Goal: Check status: Check status

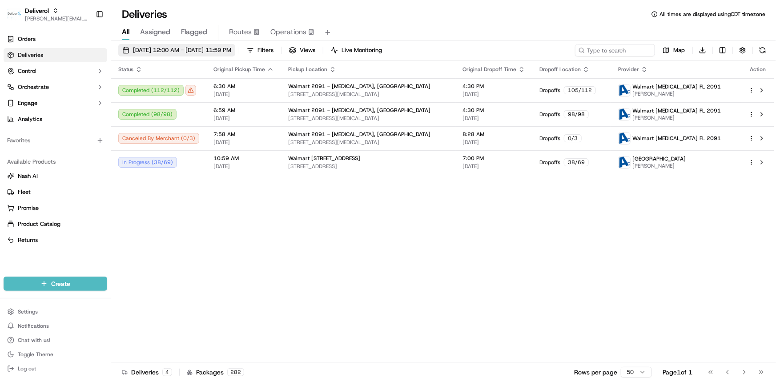
click at [162, 47] on span "[DATE] 12:00 AM - [DATE] 11:59 PM" at bounding box center [182, 50] width 98 height 8
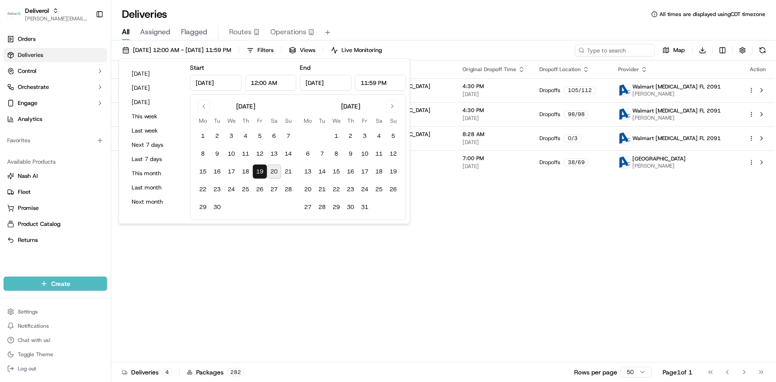
click at [275, 170] on button "20" at bounding box center [274, 171] width 14 height 14
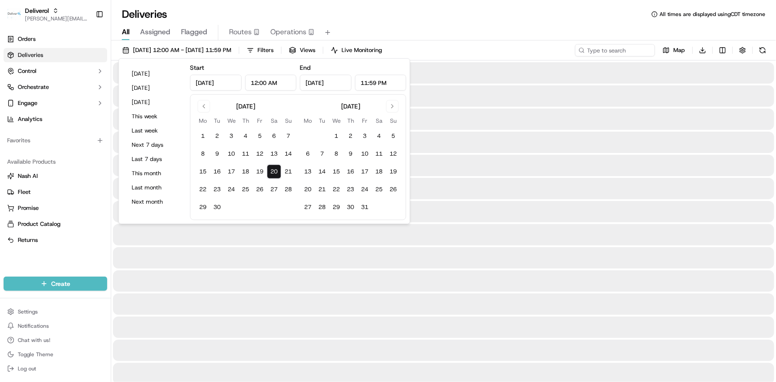
type input "[DATE]"
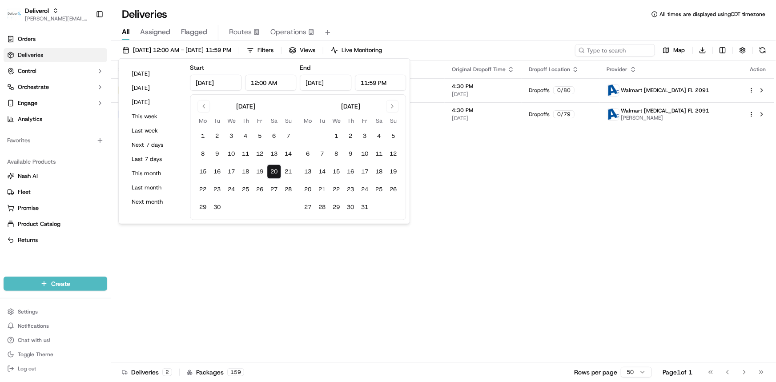
click at [267, 172] on button "20" at bounding box center [274, 171] width 14 height 14
click at [264, 171] on button "19" at bounding box center [259, 171] width 14 height 14
type input "[DATE]"
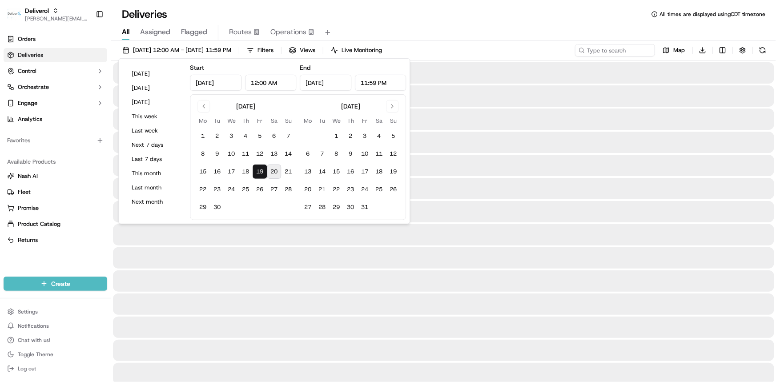
click at [271, 174] on button "20" at bounding box center [274, 171] width 14 height 14
type input "[DATE]"
click at [463, 19] on div "Deliveries All times are displayed using CDT timezone" at bounding box center [443, 14] width 664 height 14
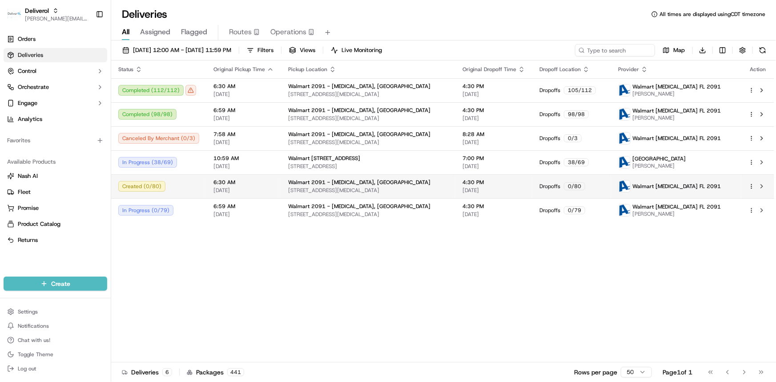
click at [435, 187] on span "[STREET_ADDRESS][MEDICAL_DATA]" at bounding box center [368, 190] width 160 height 7
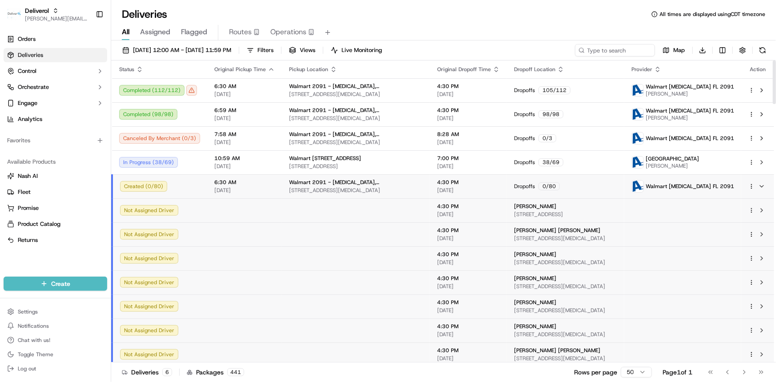
click at [437, 187] on span "[DATE]" at bounding box center [468, 190] width 63 height 7
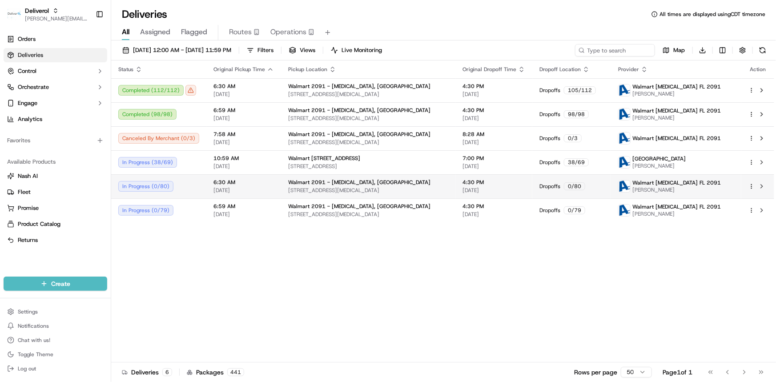
click at [418, 190] on span "[STREET_ADDRESS][MEDICAL_DATA]" at bounding box center [368, 190] width 160 height 7
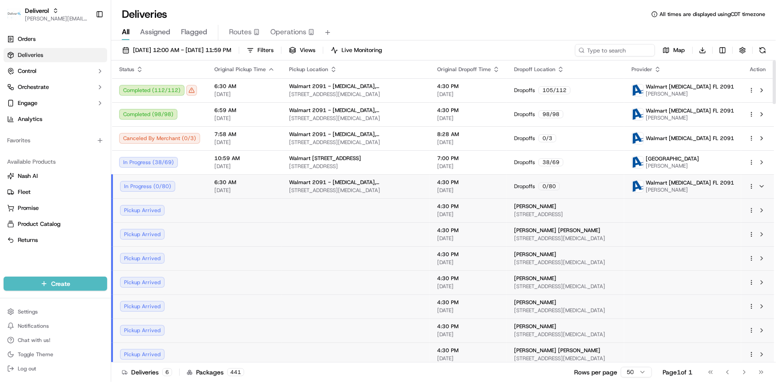
click at [244, 187] on span "[DATE]" at bounding box center [244, 190] width 60 height 7
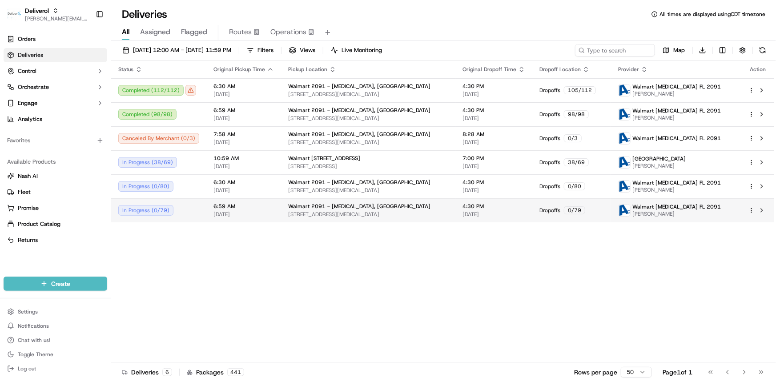
click at [245, 211] on span "[DATE]" at bounding box center [243, 214] width 60 height 7
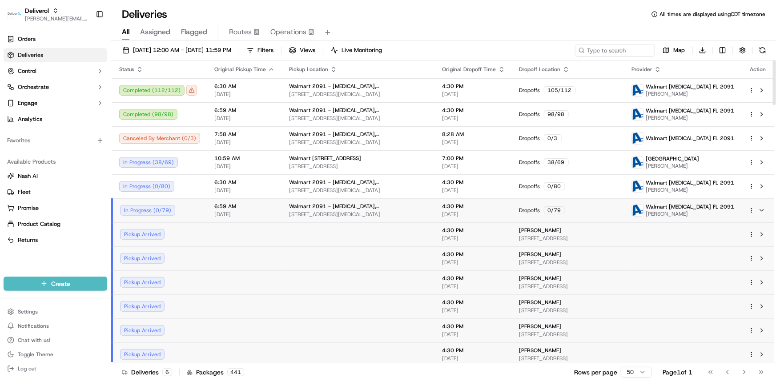
click at [245, 211] on span "[DATE]" at bounding box center [244, 214] width 60 height 7
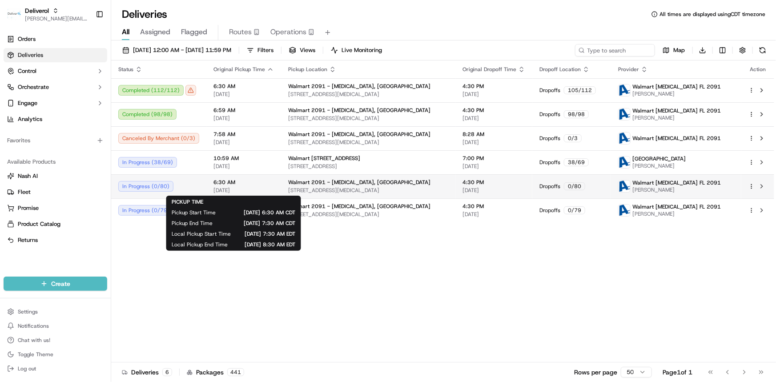
click at [244, 185] on span "6:30 AM" at bounding box center [243, 182] width 60 height 7
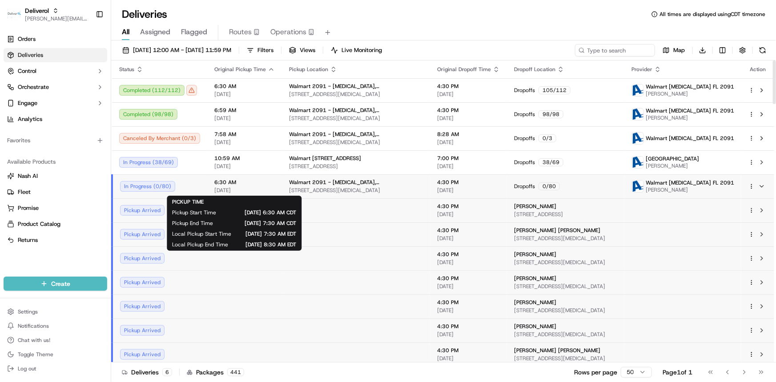
click at [241, 191] on span "[DATE]" at bounding box center [244, 190] width 60 height 7
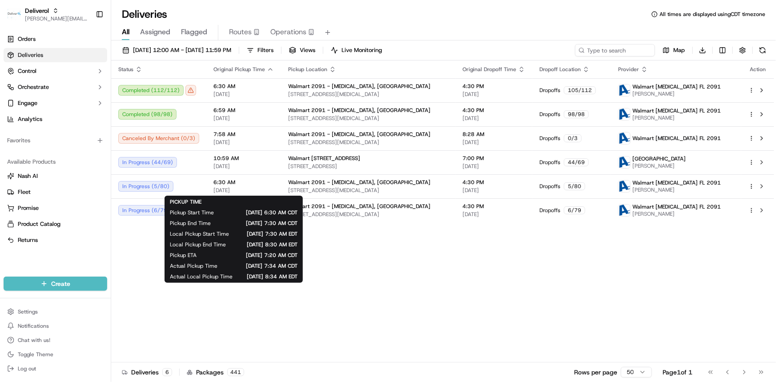
click at [473, 271] on div "Status Original Pickup Time Pickup Location Original Dropoff Time Dropoff Locat…" at bounding box center [442, 211] width 663 height 302
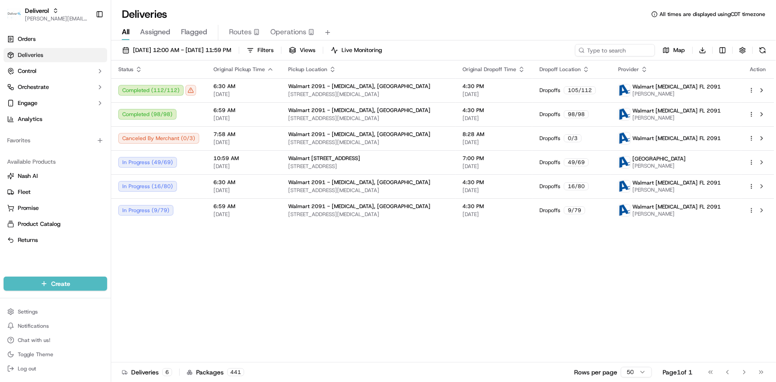
drag, startPoint x: 249, startPoint y: 273, endPoint x: 240, endPoint y: 265, distance: 12.3
click at [248, 271] on div "Status Original Pickup Time Pickup Location Original Dropoff Time Dropoff Locat…" at bounding box center [442, 211] width 663 height 302
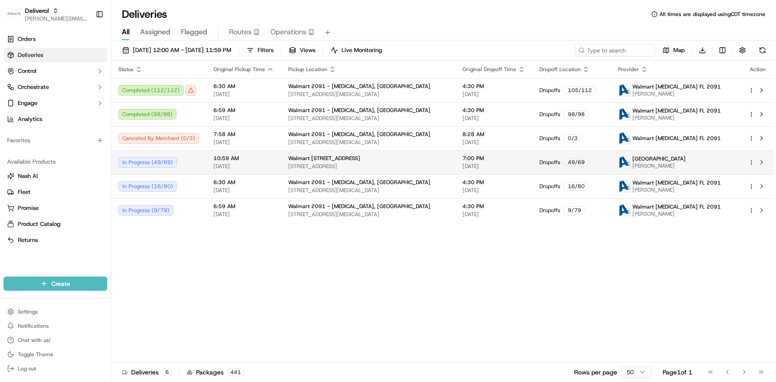
click at [213, 164] on span "[DATE]" at bounding box center [243, 166] width 60 height 7
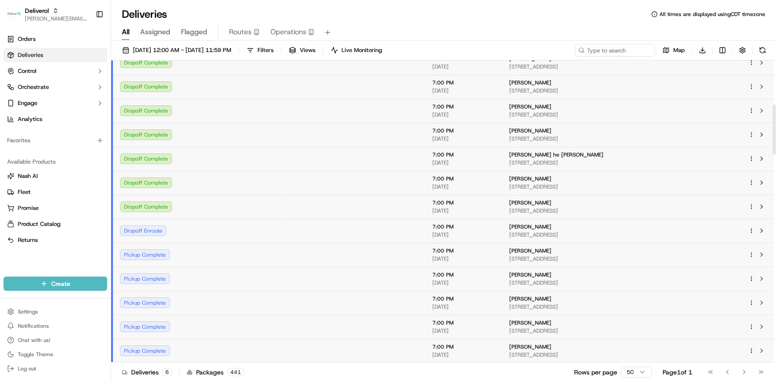
scroll to position [336, 0]
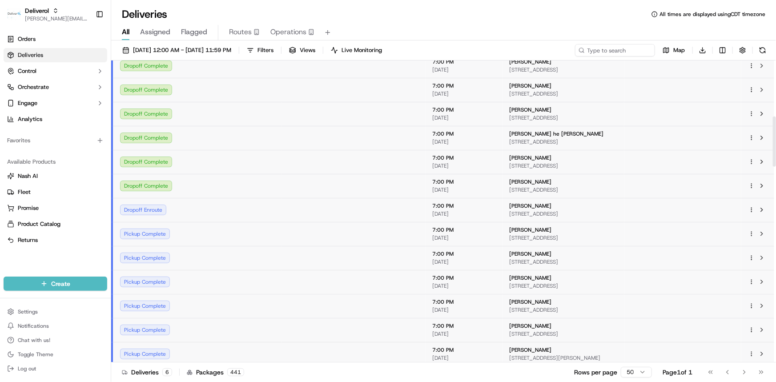
click at [204, 179] on td "Dropoff Complete" at bounding box center [159, 186] width 95 height 24
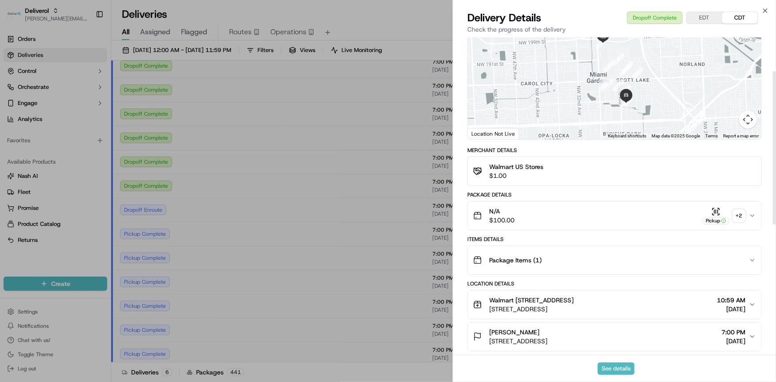
scroll to position [70, 0]
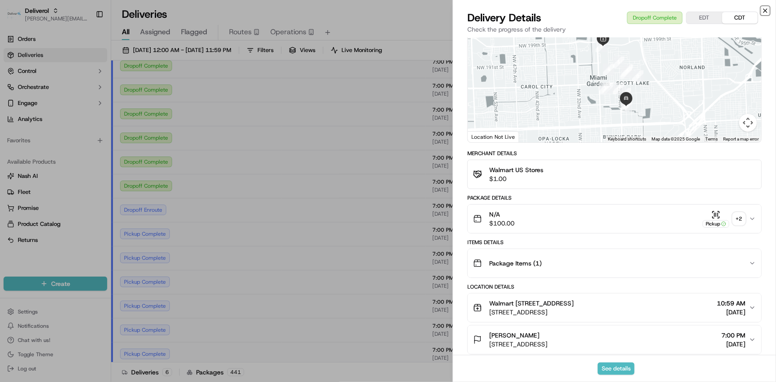
click at [766, 11] on icon "button" at bounding box center [765, 11] width 4 height 4
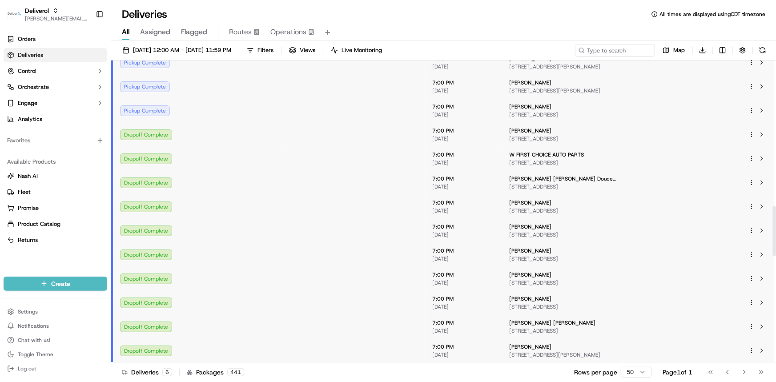
scroll to position [876, 0]
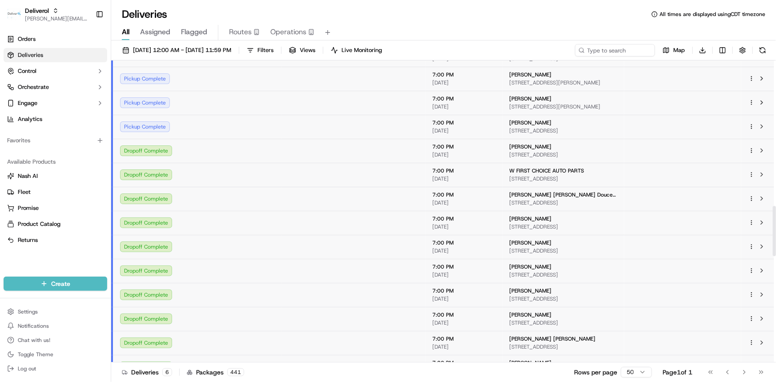
click at [202, 153] on td "Dropoff Complete" at bounding box center [159, 151] width 95 height 24
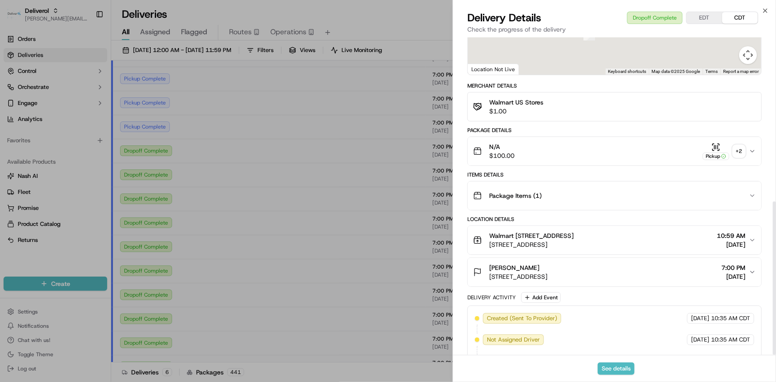
scroll to position [339, 0]
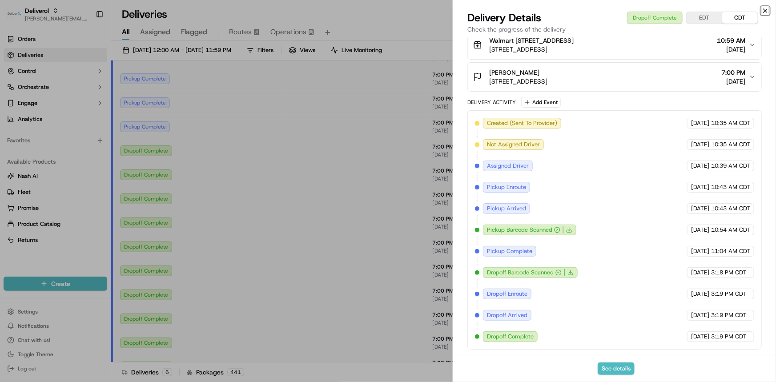
click at [765, 11] on icon "button" at bounding box center [764, 10] width 7 height 7
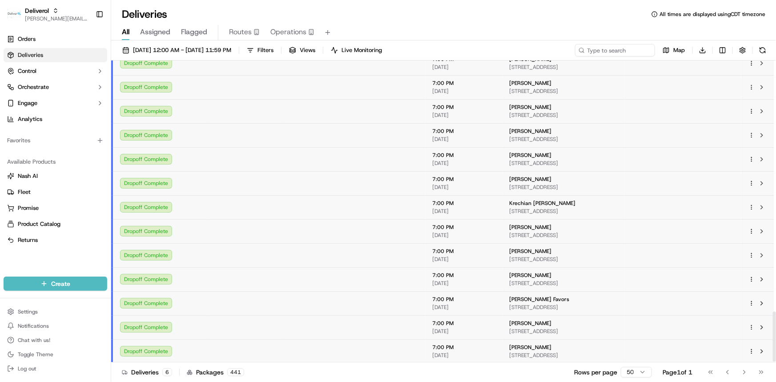
scroll to position [1515, 0]
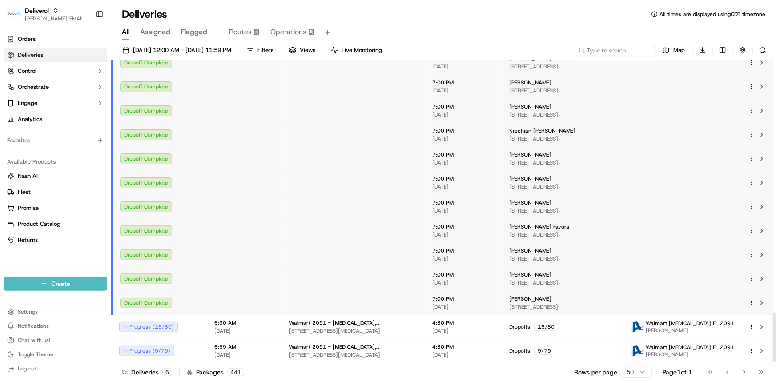
click at [190, 298] on div "Dropoff Complete" at bounding box center [160, 302] width 80 height 11
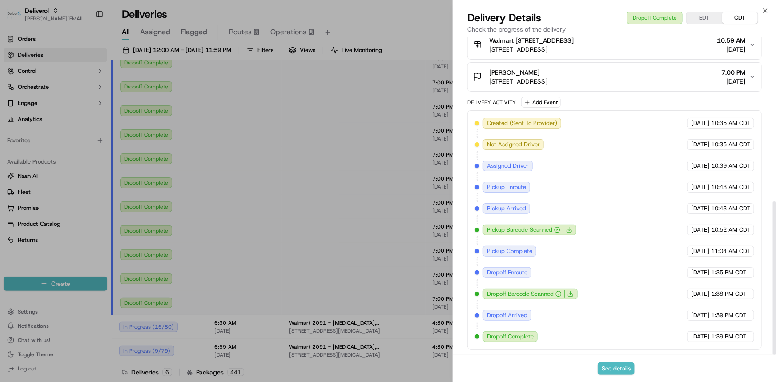
scroll to position [339, 0]
click at [765, 12] on icon "button" at bounding box center [764, 10] width 7 height 7
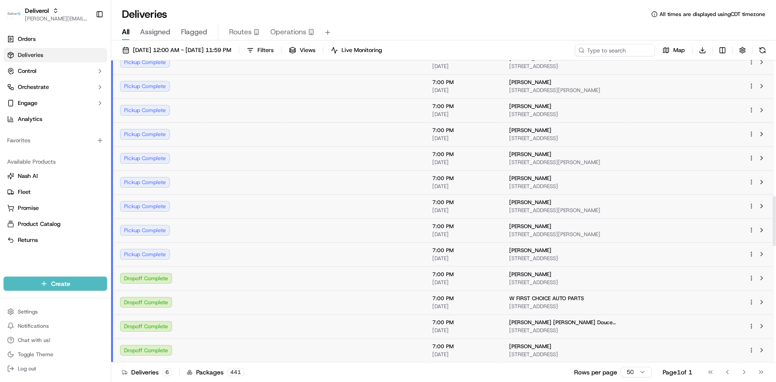
scroll to position [707, 0]
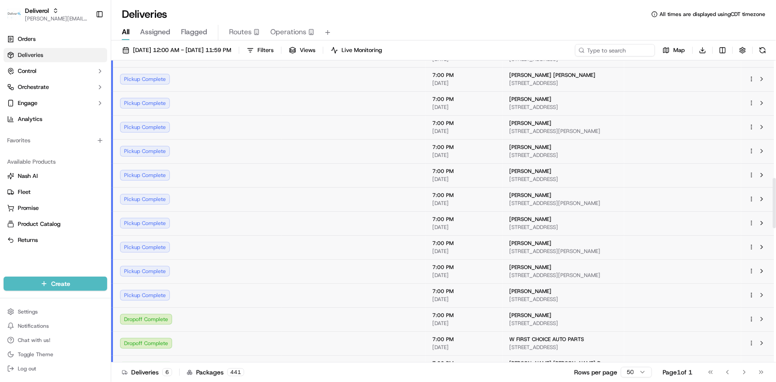
click at [218, 318] on td at bounding box center [244, 319] width 75 height 24
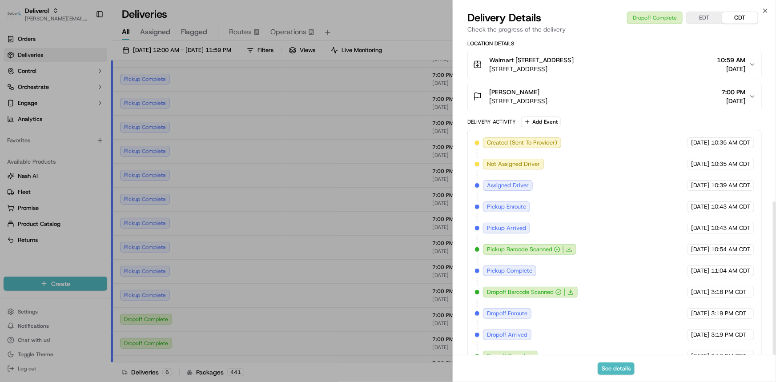
scroll to position [339, 0]
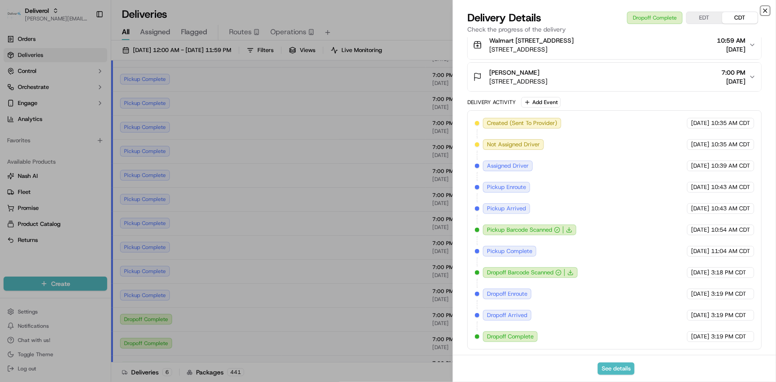
click at [766, 12] on icon "button" at bounding box center [765, 11] width 4 height 4
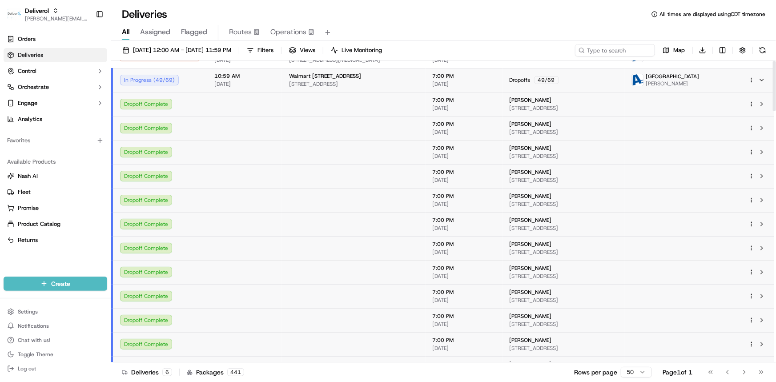
scroll to position [0, 0]
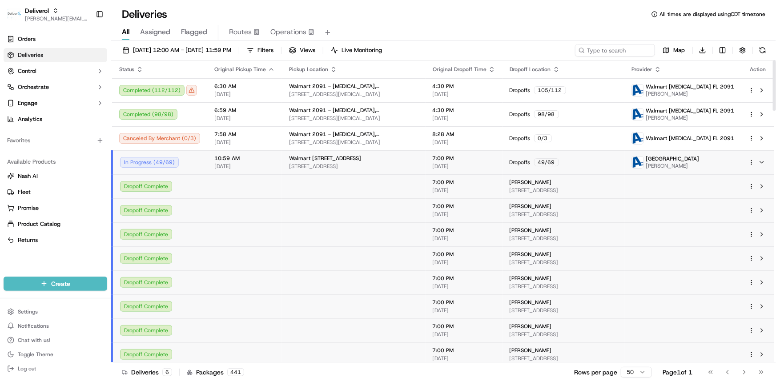
click at [216, 163] on span "[DATE]" at bounding box center [244, 166] width 60 height 7
